Goal: Information Seeking & Learning: Learn about a topic

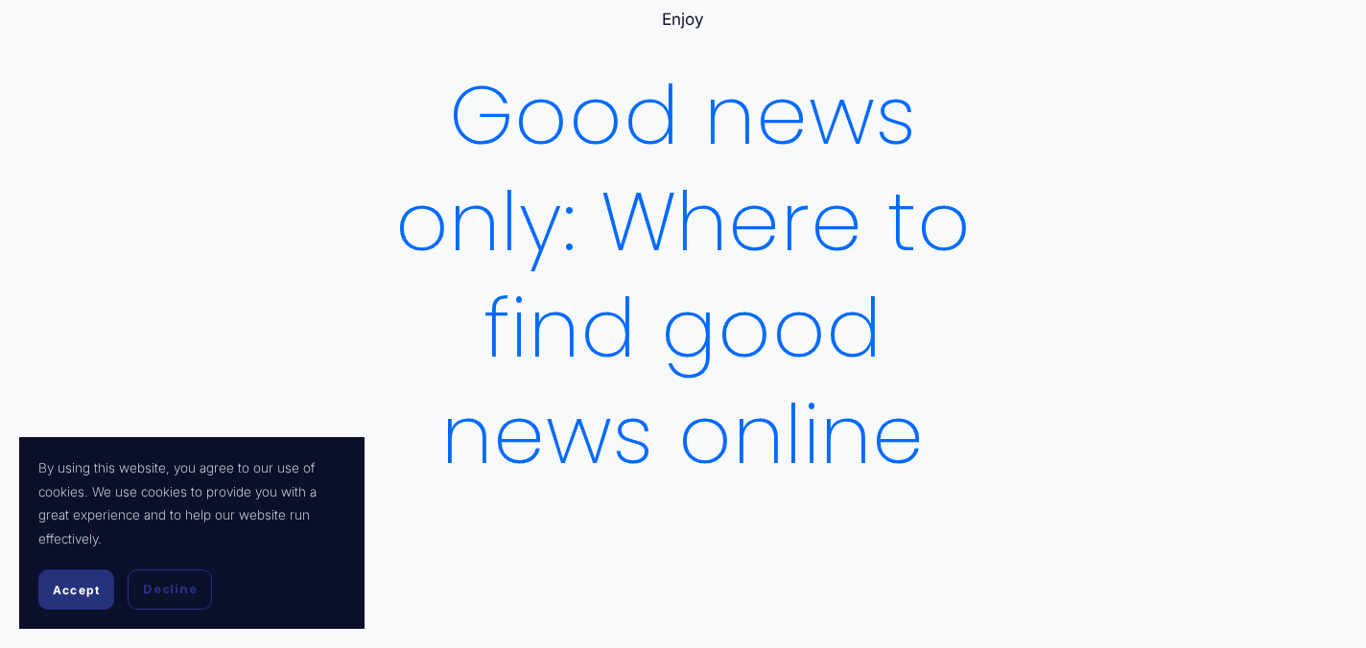
scroll to position [136, 0]
click at [195, 587] on button "Decline" at bounding box center [170, 590] width 84 height 40
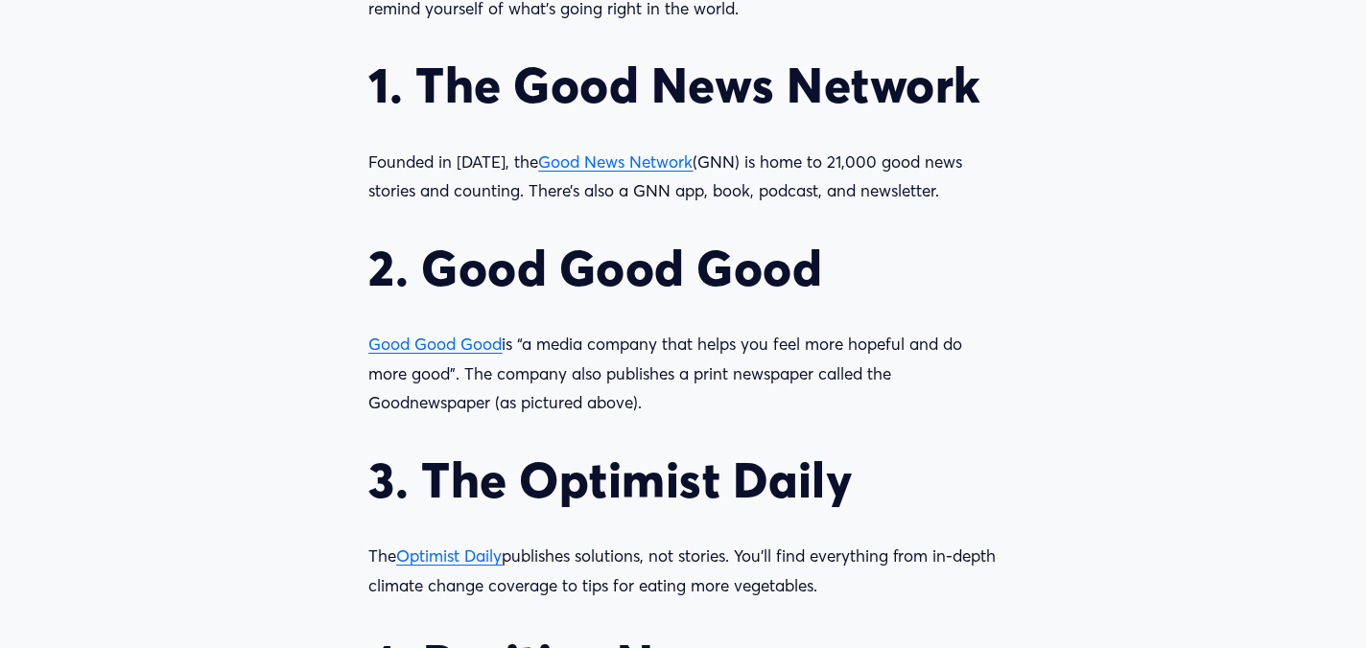
scroll to position [1818, 0]
click at [571, 166] on span "Good News Network" at bounding box center [615, 163] width 154 height 20
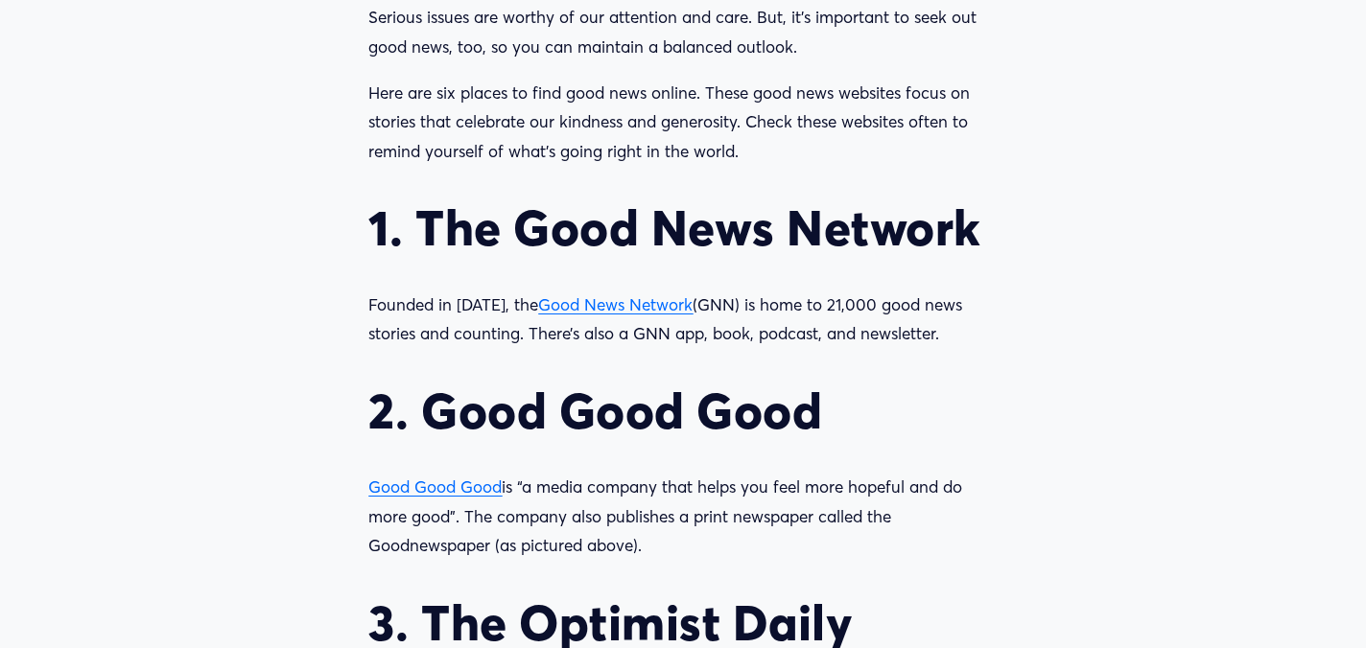
scroll to position [1684, 0]
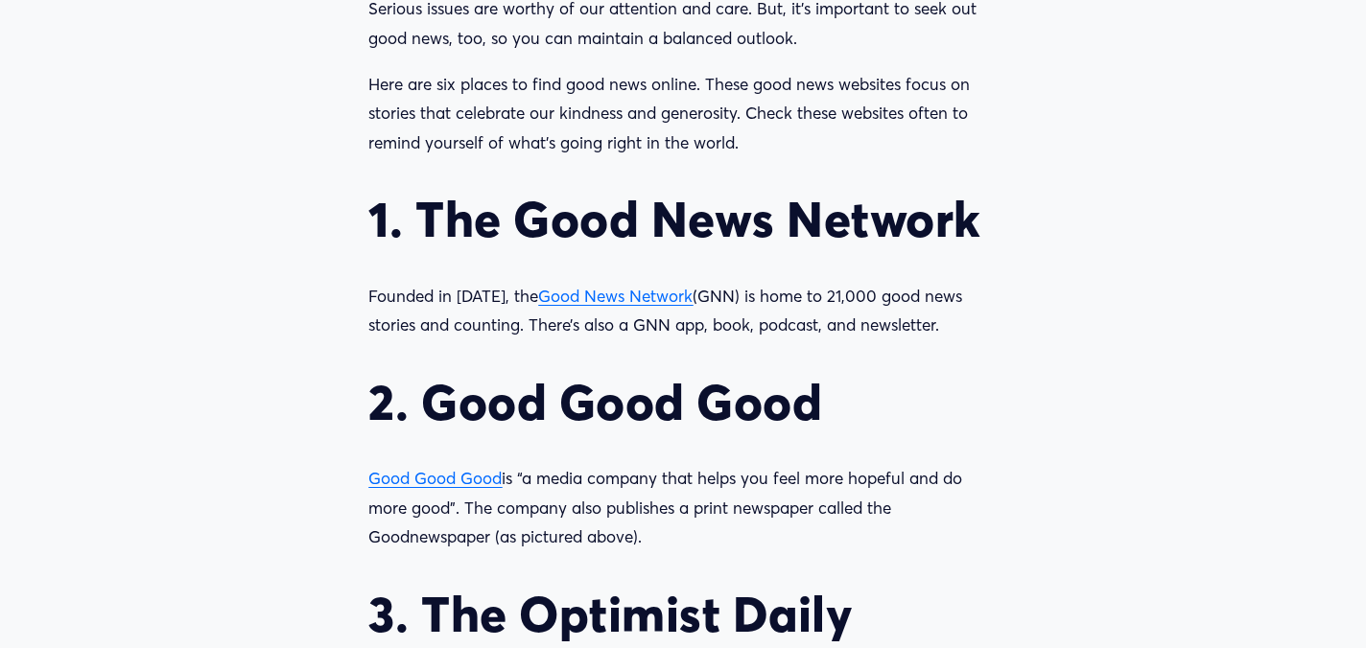
click at [597, 297] on span "Good News Network" at bounding box center [615, 296] width 154 height 20
